Goal: Transaction & Acquisition: Download file/media

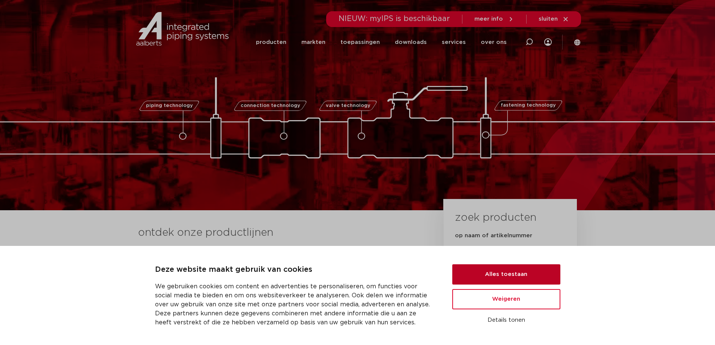
click at [514, 272] on button "Alles toestaan" at bounding box center [506, 274] width 108 height 20
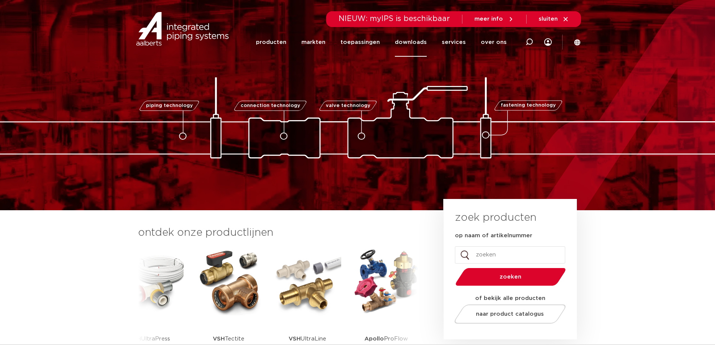
click at [415, 42] on link "downloads" at bounding box center [411, 42] width 32 height 29
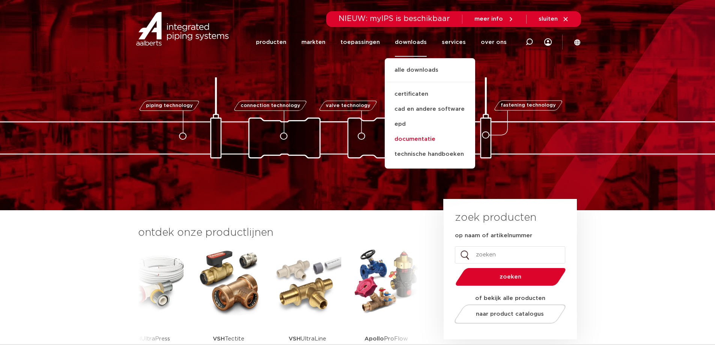
click at [429, 138] on link "documentatie" at bounding box center [430, 139] width 90 height 15
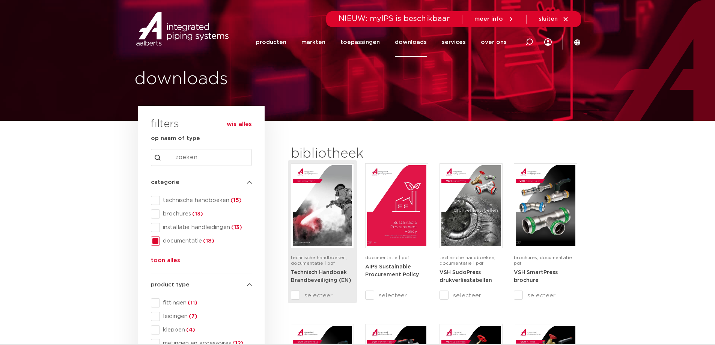
click at [296, 293] on input "selecteer" at bounding box center [307, 295] width 32 height 9
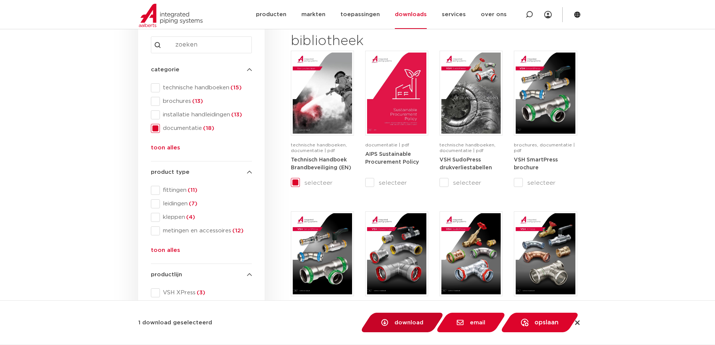
click at [394, 324] on span "download" at bounding box center [408, 323] width 29 height 6
checkbox input "false"
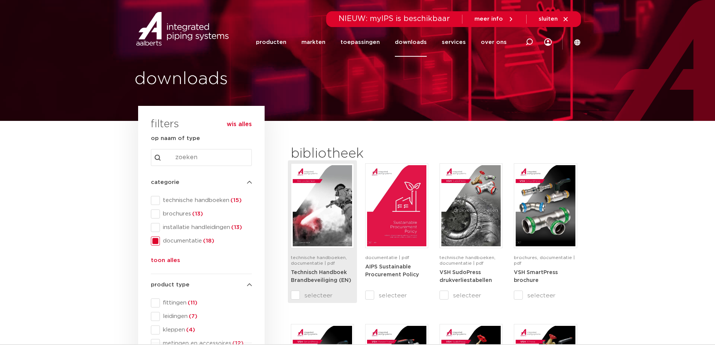
click at [314, 203] on img at bounding box center [322, 205] width 59 height 81
